Goal: Transaction & Acquisition: Download file/media

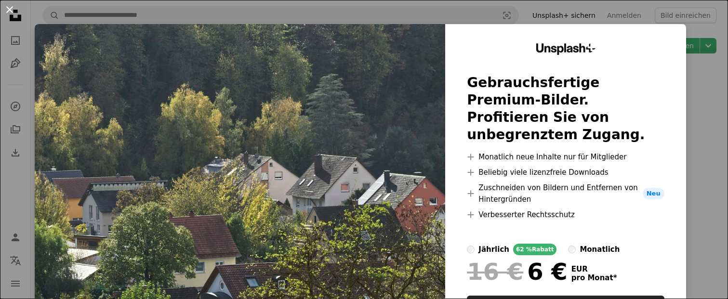
click at [9, 9] on button "An X shape" at bounding box center [10, 10] width 12 height 12
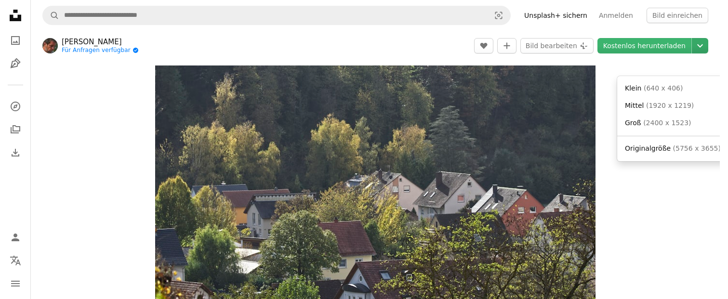
scroll to position [25, 0]
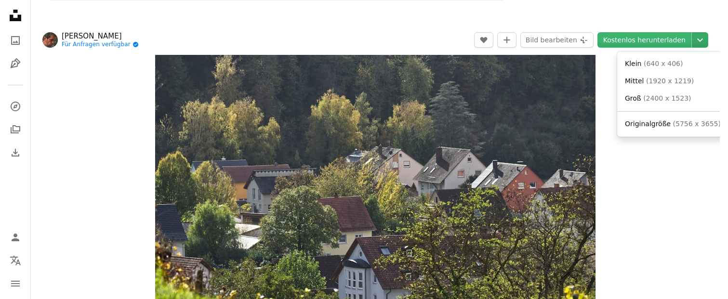
click at [708, 40] on icon "Chevron down" at bounding box center [699, 40] width 15 height 12
click at [643, 99] on span "( 2400 x 1523 )" at bounding box center [667, 98] width 48 height 8
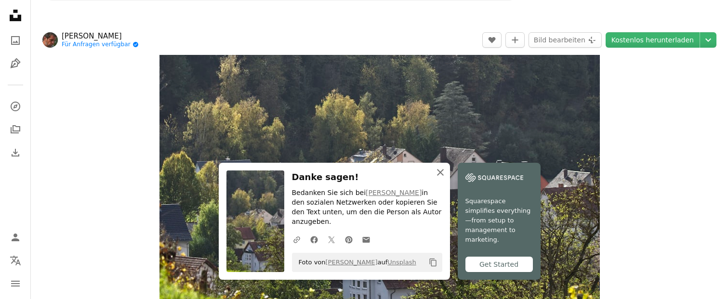
click at [439, 178] on icon "An X shape" at bounding box center [441, 173] width 12 height 12
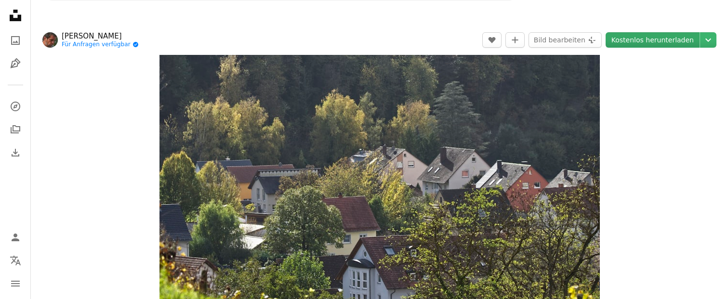
click at [657, 41] on link "Kostenlos herunterladen" at bounding box center [653, 39] width 94 height 15
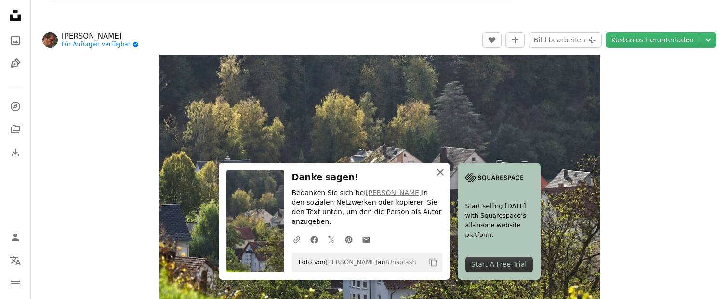
click at [438, 178] on icon "An X shape" at bounding box center [441, 173] width 12 height 12
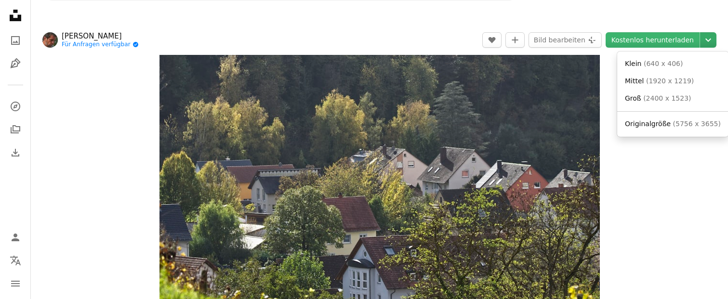
click at [709, 40] on icon "Downloadgröße auswählen" at bounding box center [708, 40] width 6 height 3
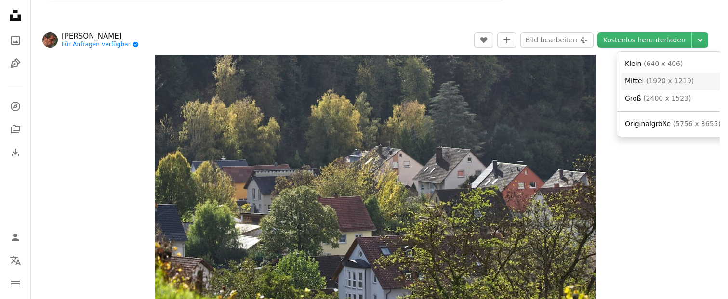
click at [658, 80] on span "( 1920 x 1219 )" at bounding box center [670, 81] width 48 height 8
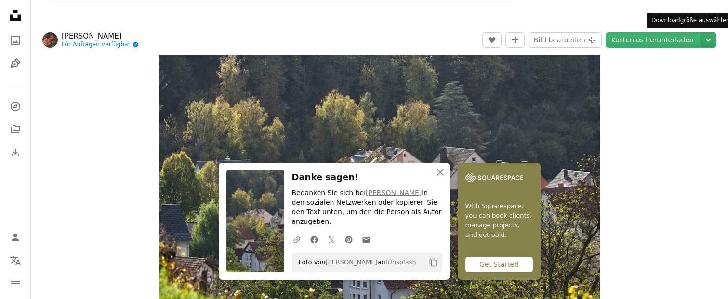
scroll to position [0, 0]
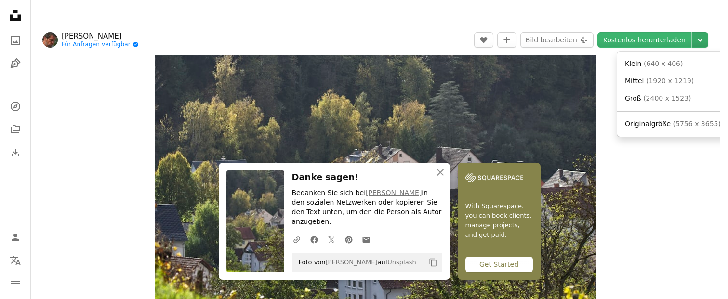
click at [708, 38] on icon "Chevron down" at bounding box center [699, 40] width 15 height 12
click at [668, 63] on span "( 640 x 406 )" at bounding box center [664, 64] width 40 height 8
click at [706, 40] on icon "Chevron down" at bounding box center [699, 40] width 15 height 12
click at [648, 80] on span "( 1920 x 1219 )" at bounding box center [670, 81] width 48 height 8
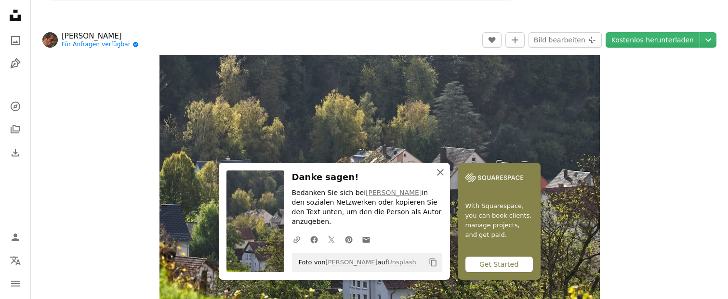
click at [441, 176] on icon "button" at bounding box center [440, 172] width 7 height 7
